Goal: Information Seeking & Learning: Learn about a topic

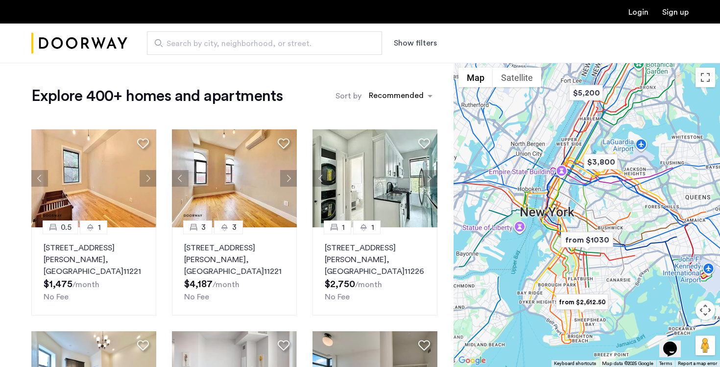
click at [289, 50] on input "Search by city, neighborhood, or street." at bounding box center [264, 43] width 235 height 24
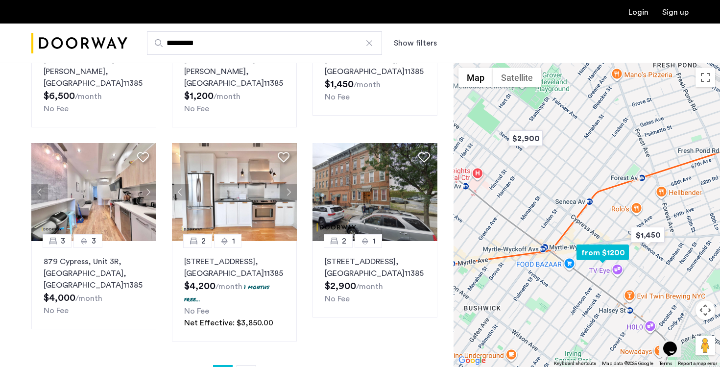
scroll to position [603, 0]
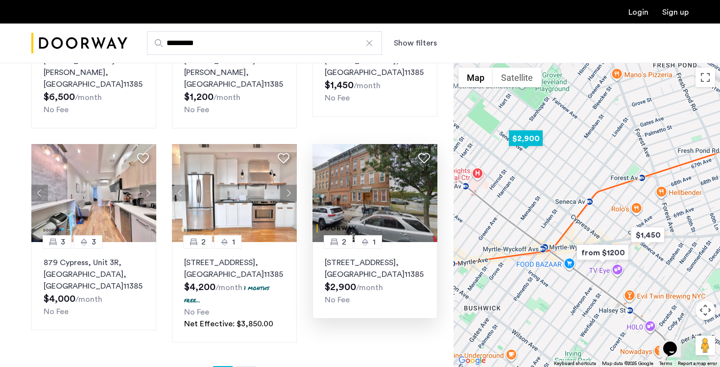
click at [353, 257] on p "4-55 Seneca Avenue, Unit 1L, Queens , NY 11385" at bounding box center [375, 269] width 100 height 24
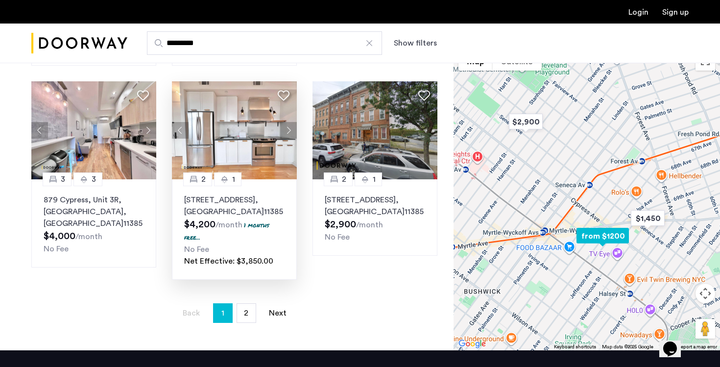
scroll to position [668, 0]
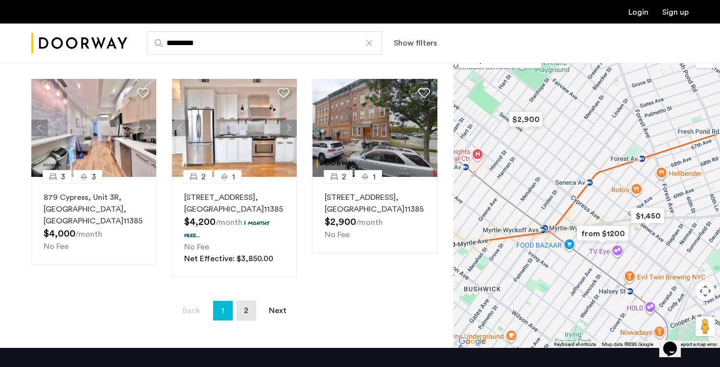
click at [239, 305] on link "page 2" at bounding box center [246, 310] width 19 height 19
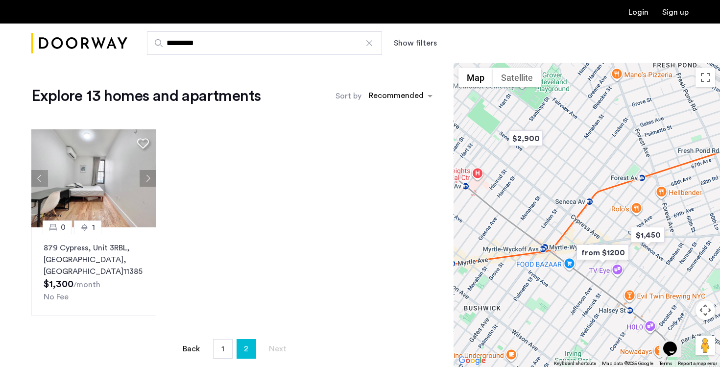
click at [225, 339] on li "page 1" at bounding box center [223, 349] width 20 height 20
click at [223, 345] on span "1" at bounding box center [223, 349] width 3 height 8
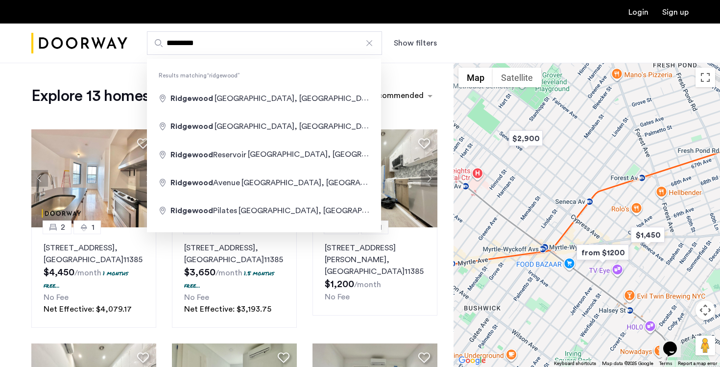
click at [200, 47] on input "*********" at bounding box center [264, 43] width 235 height 24
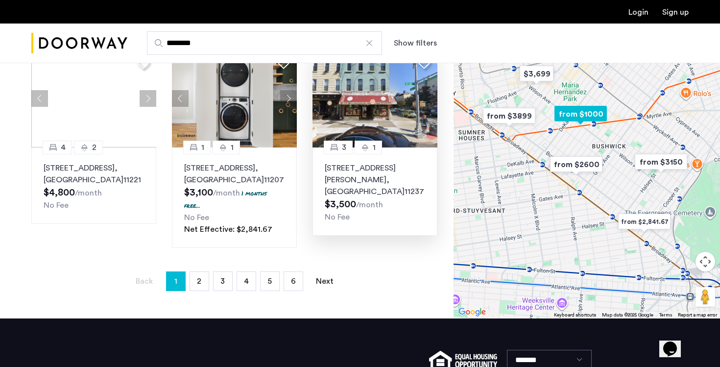
scroll to position [662, 0]
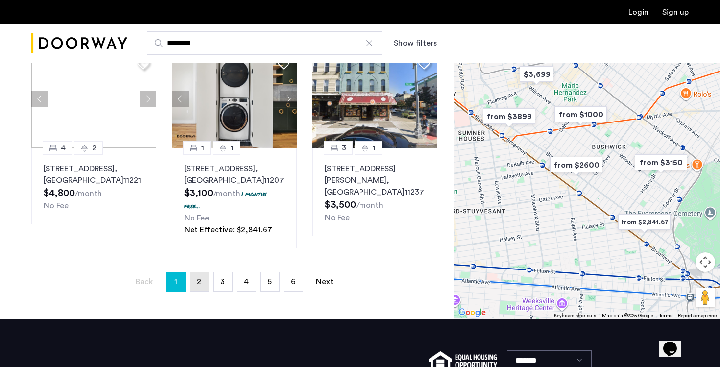
type input "********"
click at [202, 272] on link "page 2" at bounding box center [199, 281] width 19 height 19
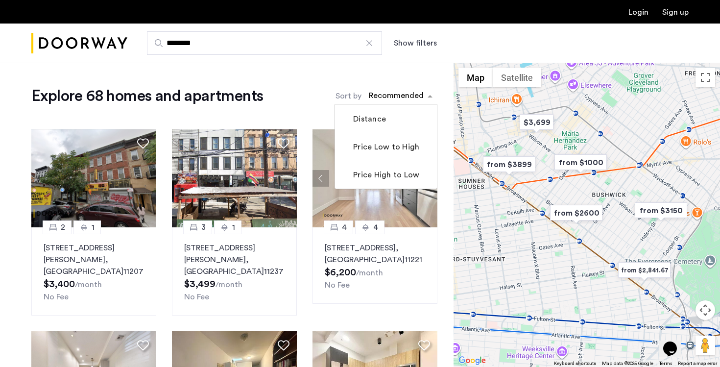
click at [375, 95] on div "sort-apartment" at bounding box center [397, 97] width 58 height 13
click at [371, 145] on label "Price Low to High" at bounding box center [385, 147] width 68 height 12
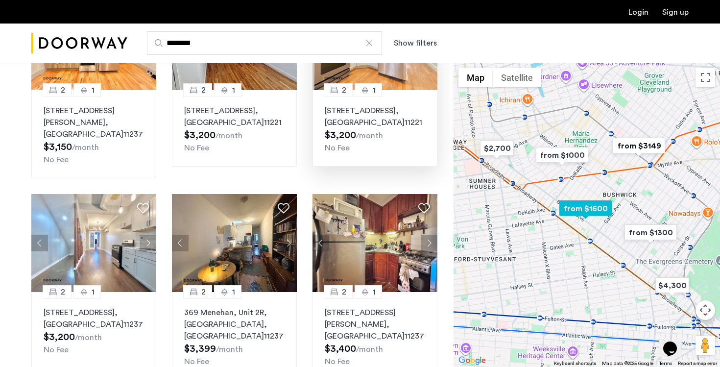
scroll to position [152, 0]
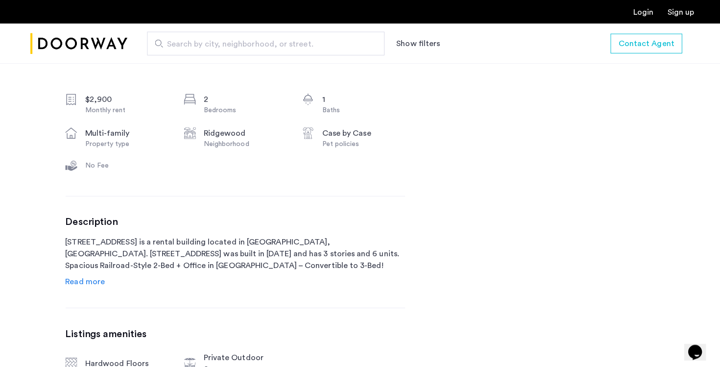
scroll to position [346, 0]
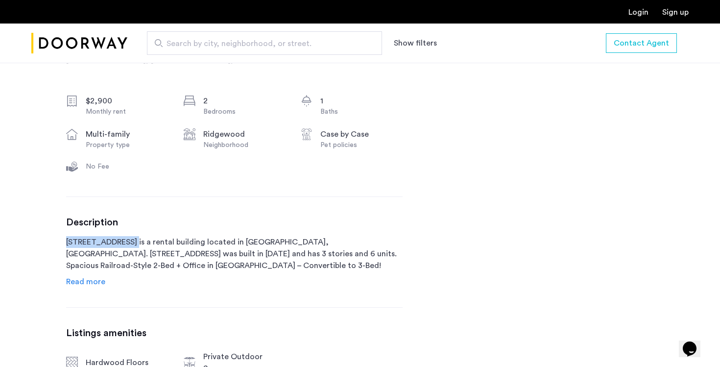
drag, startPoint x: 63, startPoint y: 243, endPoint x: 135, endPoint y: 244, distance: 72.0
copy p "[STREET_ADDRESS]"
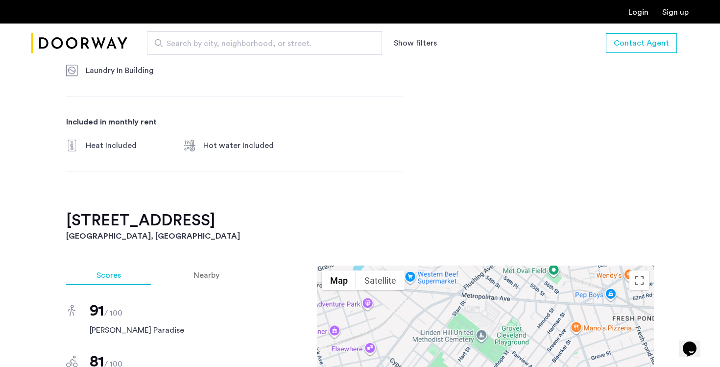
scroll to position [760, 0]
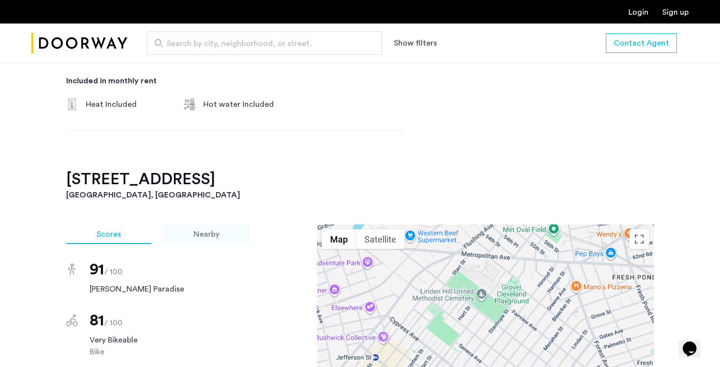
click at [192, 224] on div "Nearby" at bounding box center [206, 234] width 87 height 20
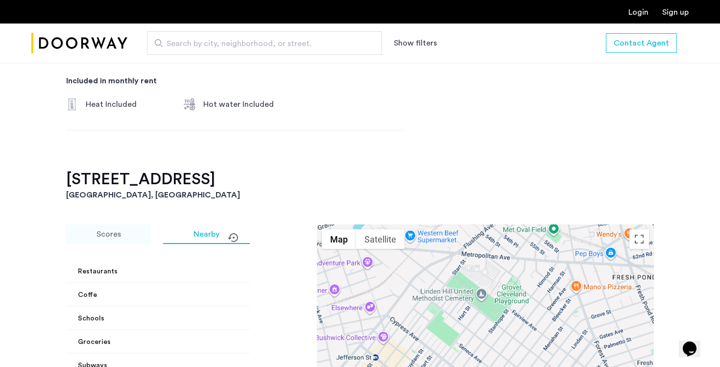
click at [127, 224] on div "Scores" at bounding box center [108, 234] width 85 height 20
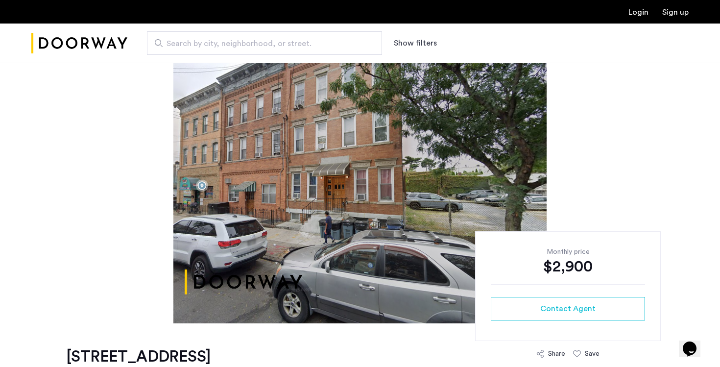
scroll to position [0, 0]
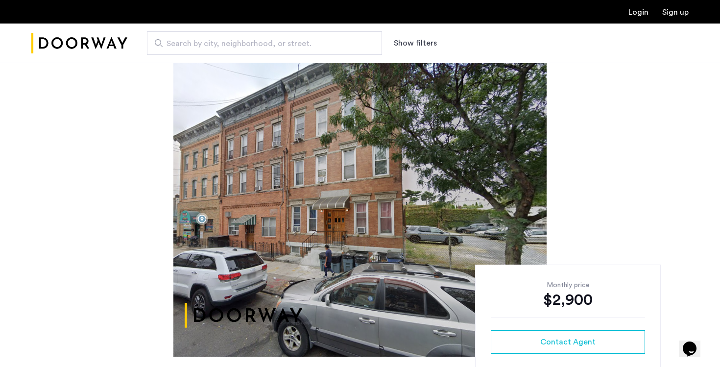
click at [333, 248] on img at bounding box center [359, 210] width 373 height 294
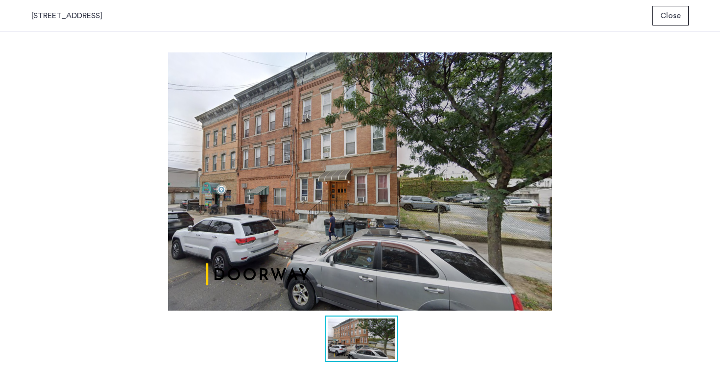
click at [98, 80] on img at bounding box center [360, 181] width 658 height 258
click at [664, 18] on span "Close" at bounding box center [671, 16] width 21 height 12
